Goal: Navigation & Orientation: Find specific page/section

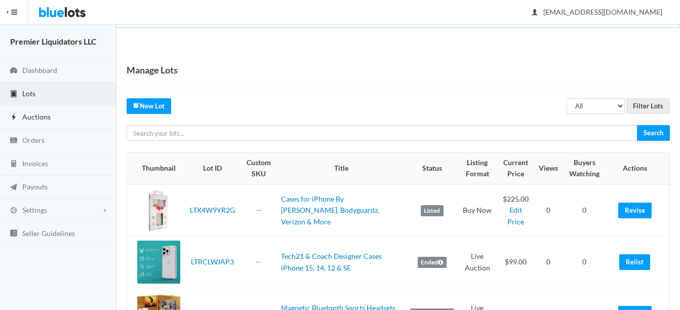
click at [31, 118] on span "Auctions" at bounding box center [36, 116] width 28 height 9
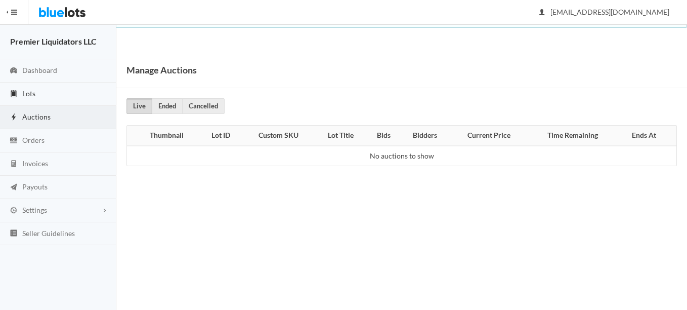
click at [28, 96] on span "Lots" at bounding box center [28, 93] width 13 height 9
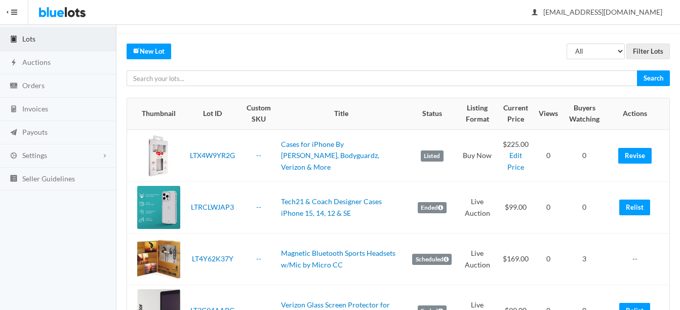
scroll to position [51, 0]
